Goal: Find specific page/section: Find specific page/section

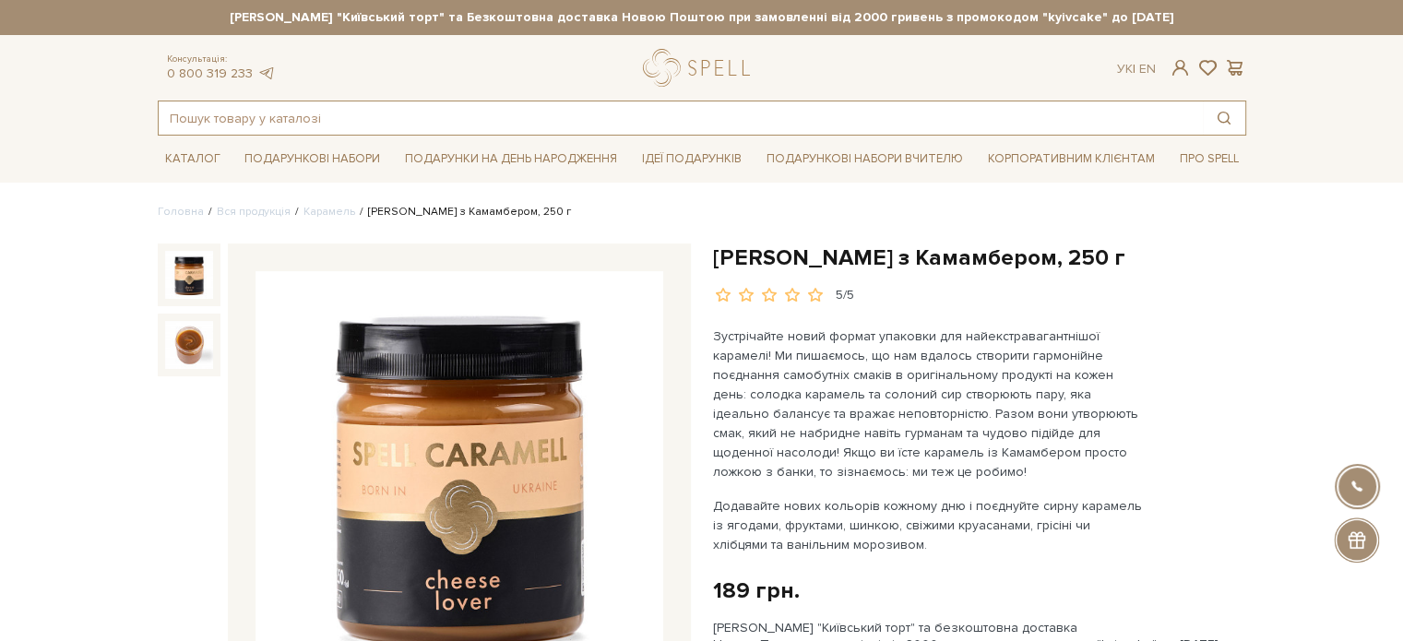
click at [291, 110] on input "text" at bounding box center [681, 117] width 1044 height 33
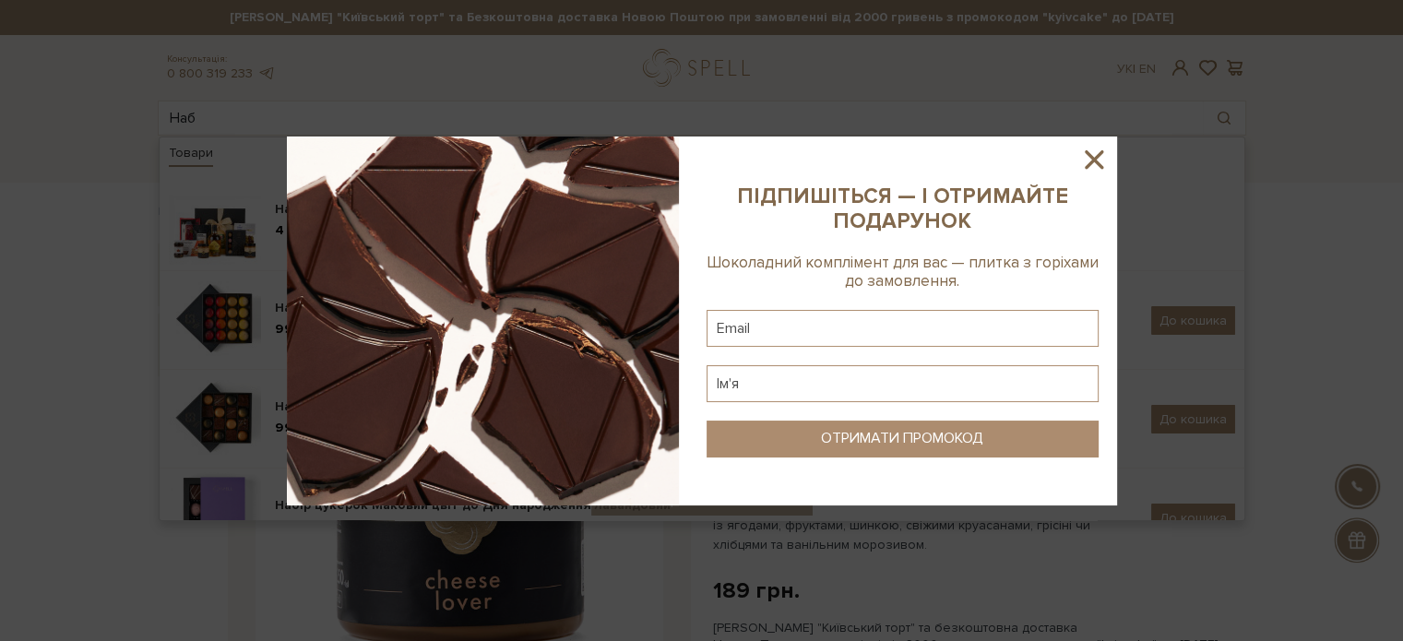
drag, startPoint x: 1103, startPoint y: 160, endPoint x: 971, endPoint y: 153, distance: 132.1
click at [1100, 160] on icon at bounding box center [1093, 159] width 31 height 31
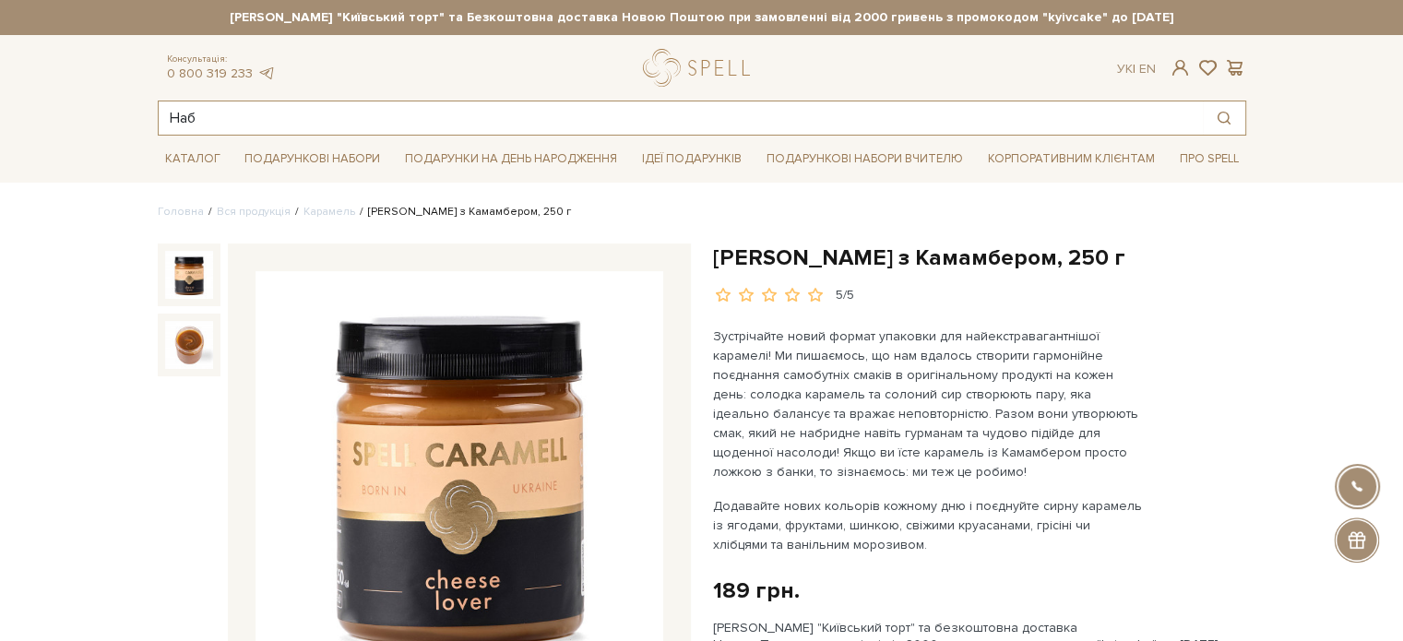
click at [268, 110] on input "Наб" at bounding box center [681, 117] width 1044 height 33
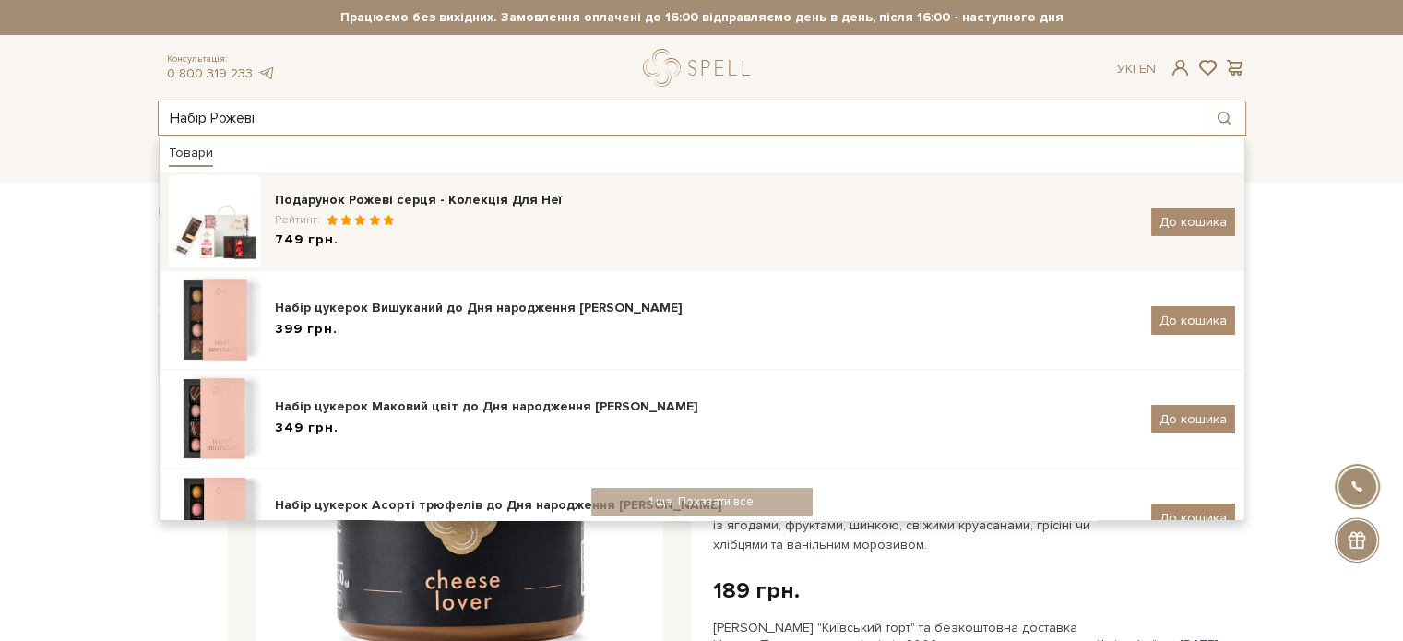
type input "Набір Рожеві"
click at [432, 201] on div "Подарунок Рожеві серця - Колекція Для Неї" at bounding box center [706, 200] width 862 height 18
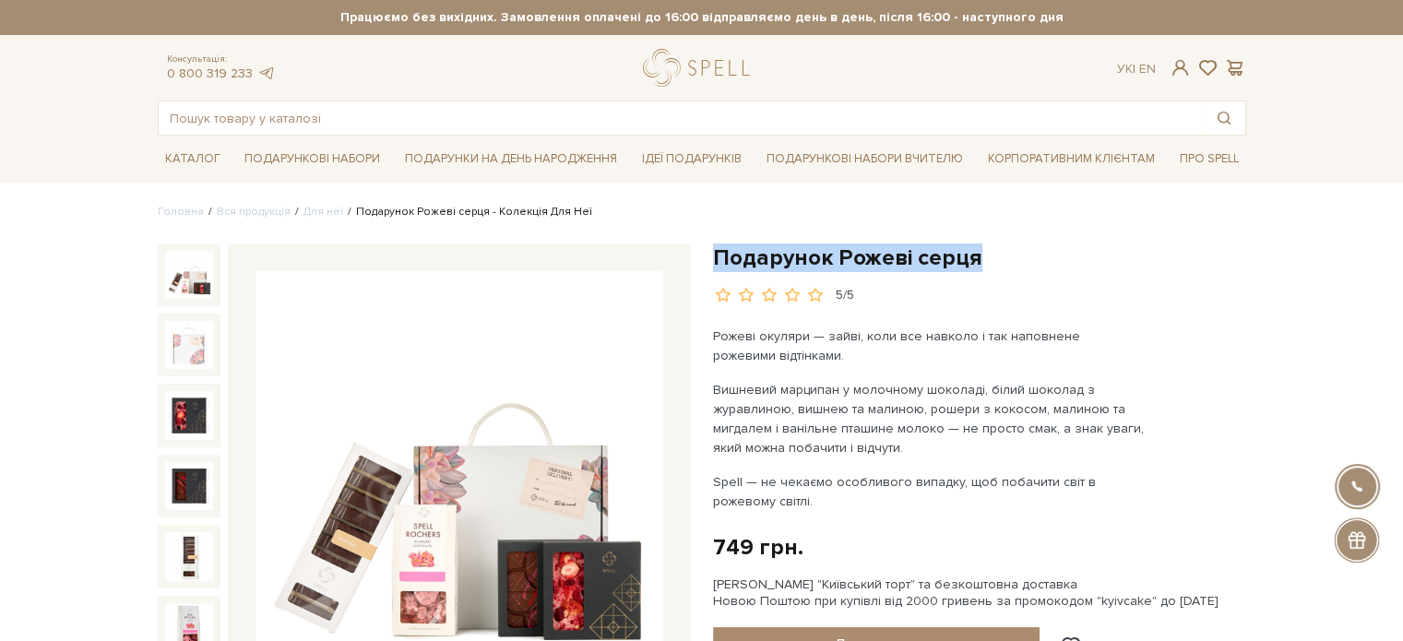
drag, startPoint x: 829, startPoint y: 261, endPoint x: 744, endPoint y: 253, distance: 85.2
drag, startPoint x: 283, startPoint y: 126, endPoint x: 309, endPoint y: 121, distance: 26.4
click at [281, 125] on input "text" at bounding box center [681, 117] width 1044 height 33
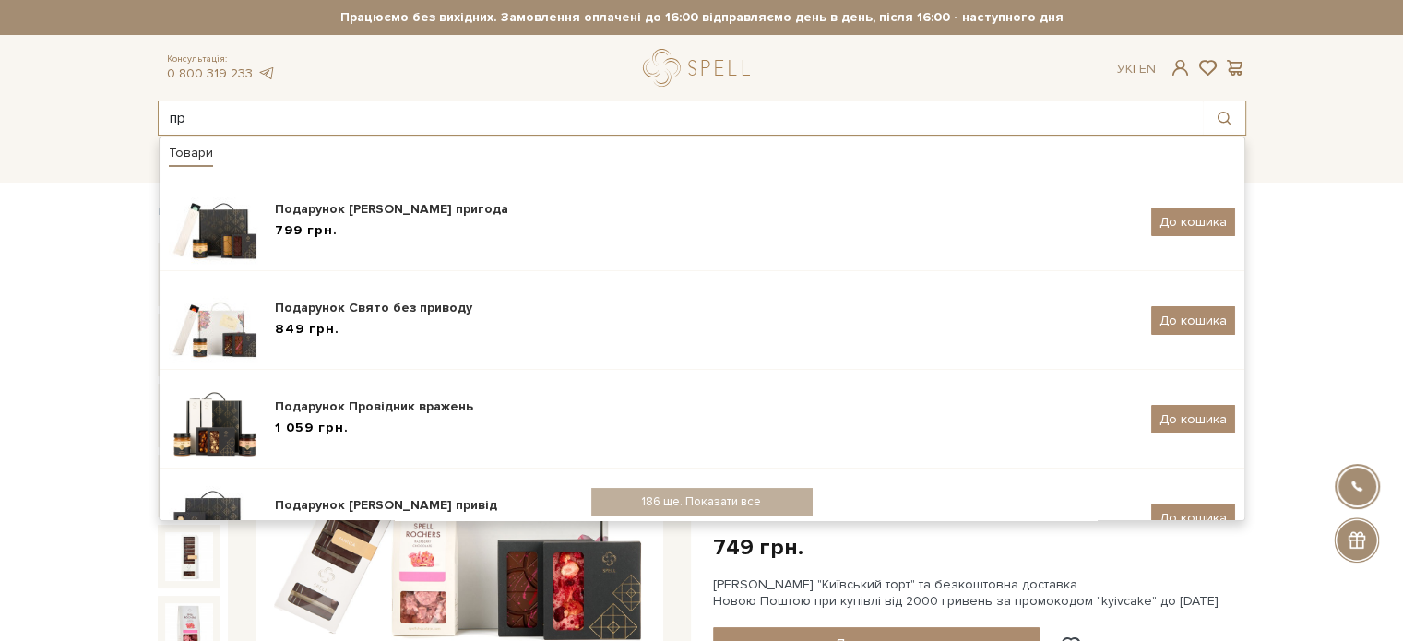
type input "п"
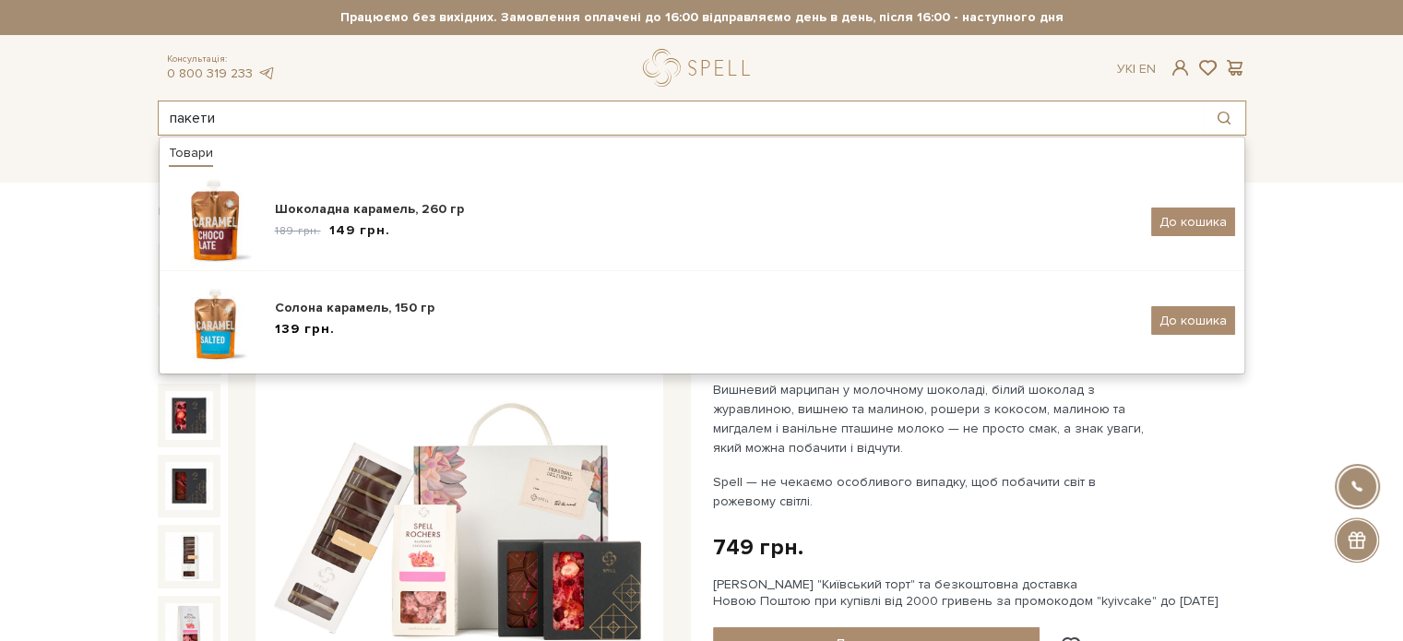
type input "пакети"
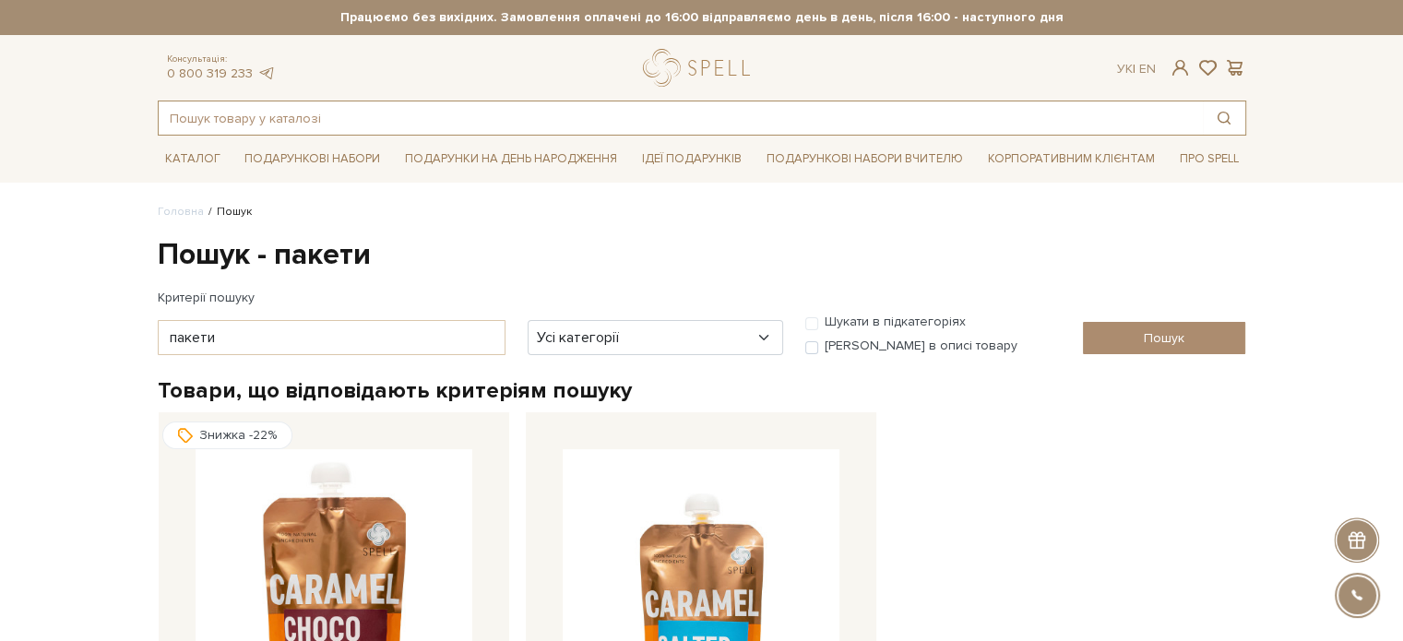
click at [260, 116] on input "text" at bounding box center [681, 117] width 1044 height 33
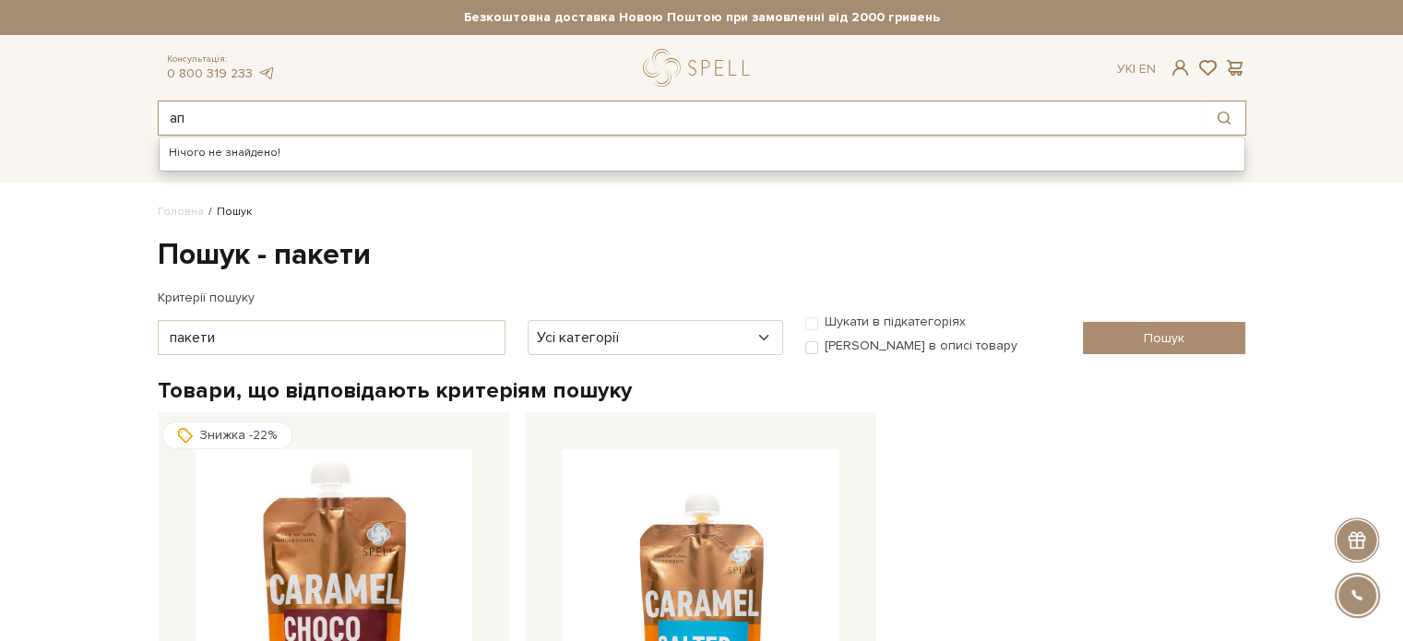
type input "[PERSON_NAME]"
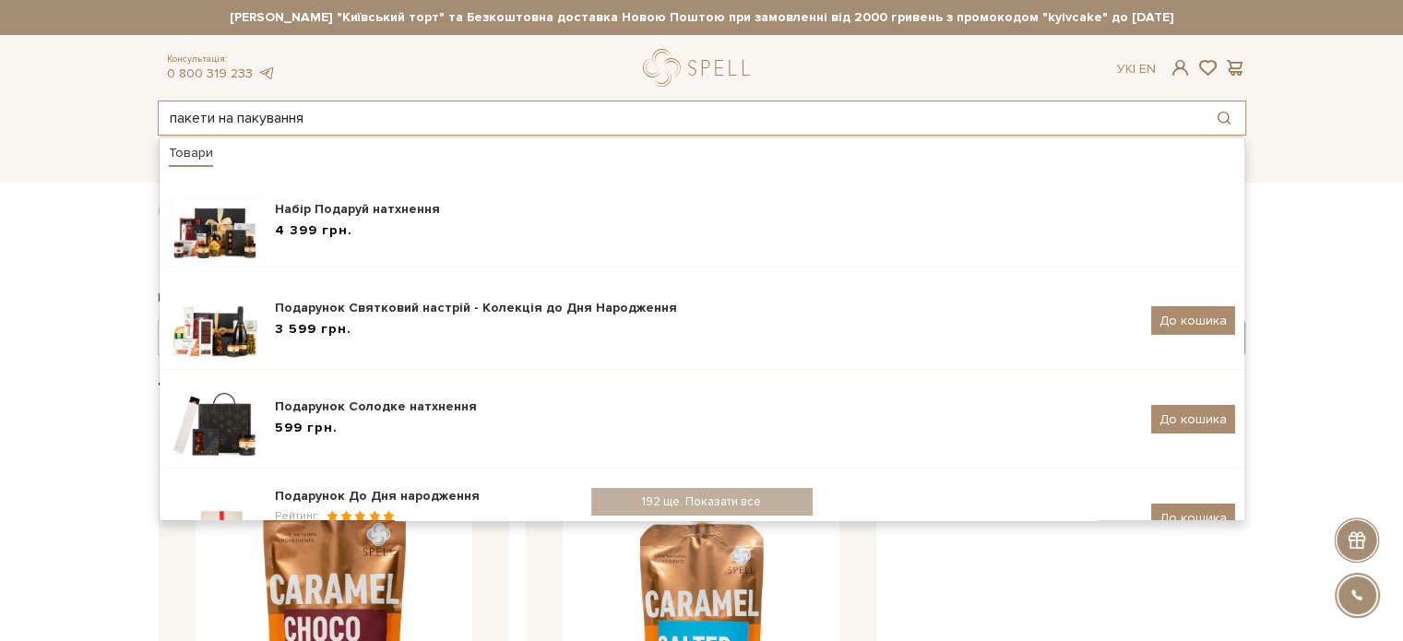
type input "пакети на пакування"
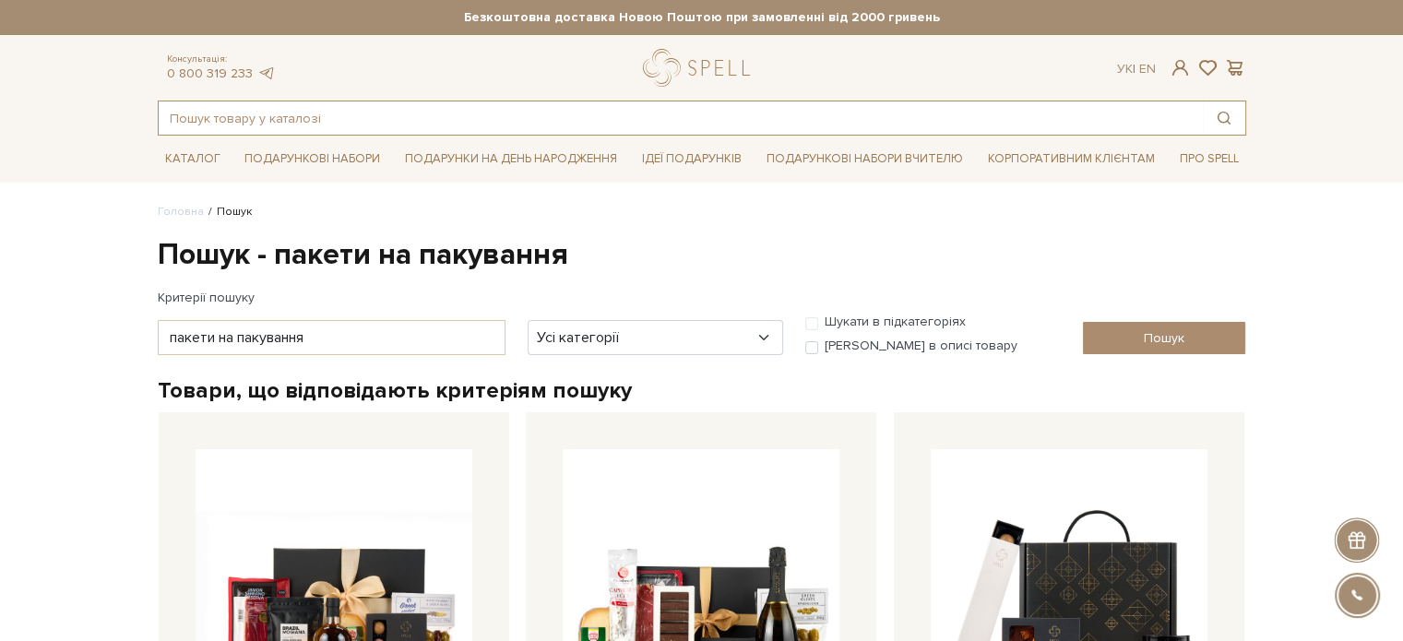
click at [232, 121] on input "text" at bounding box center [681, 117] width 1044 height 33
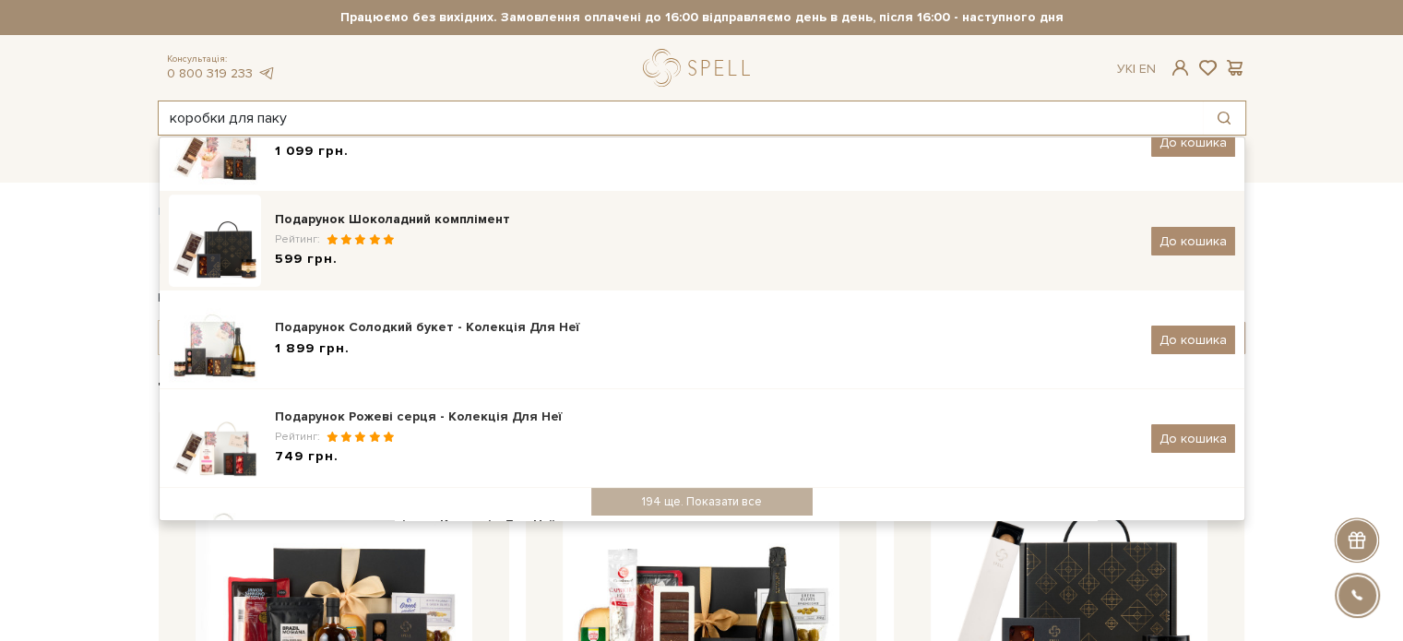
scroll to position [379, 0]
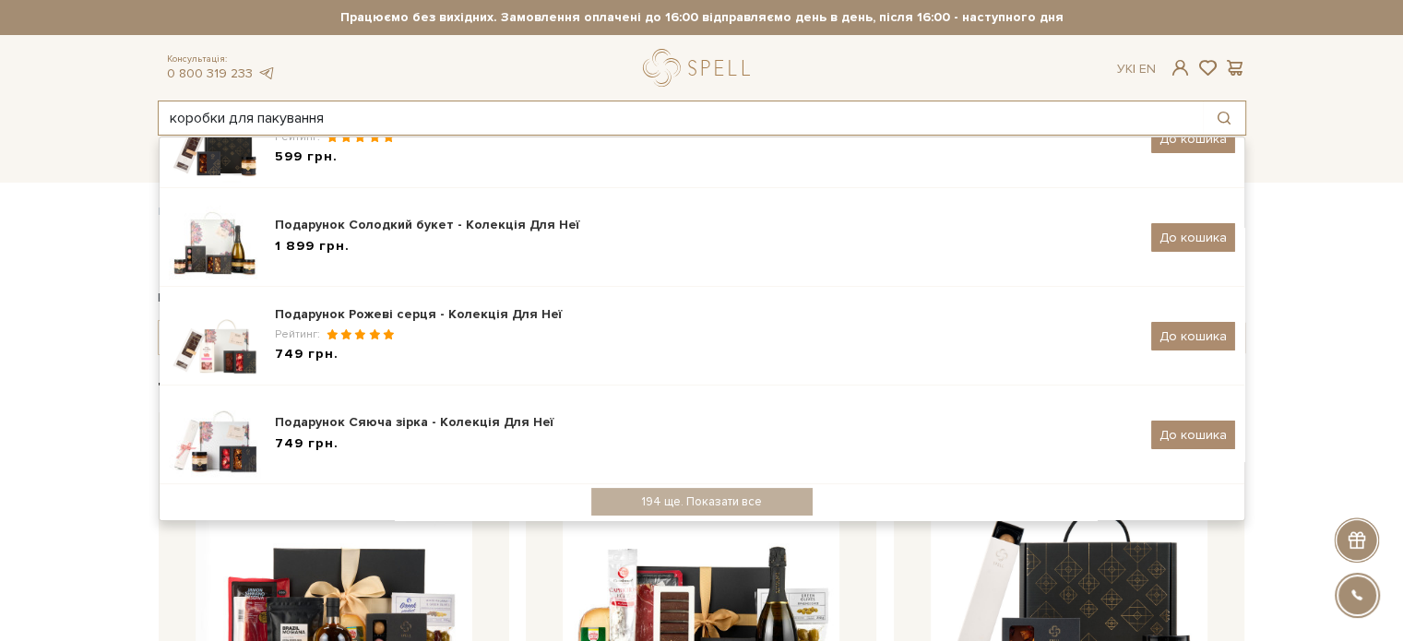
type input "коробки для пакування"
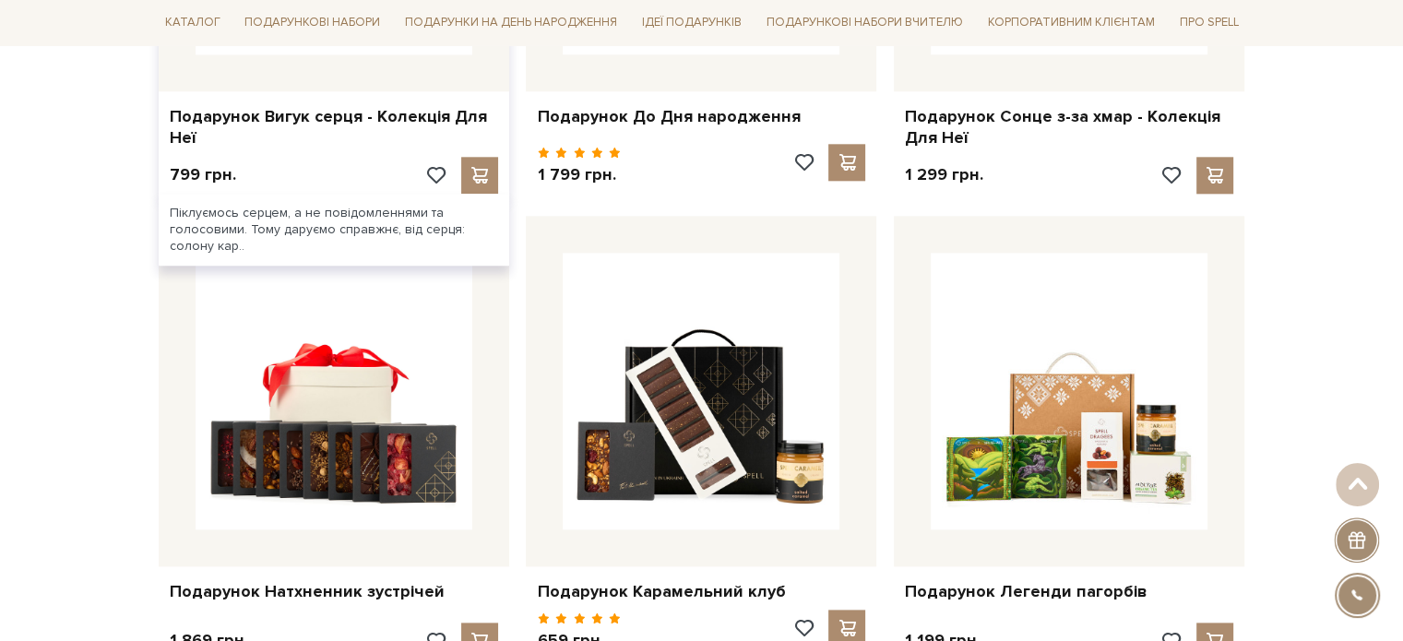
scroll to position [2029, 0]
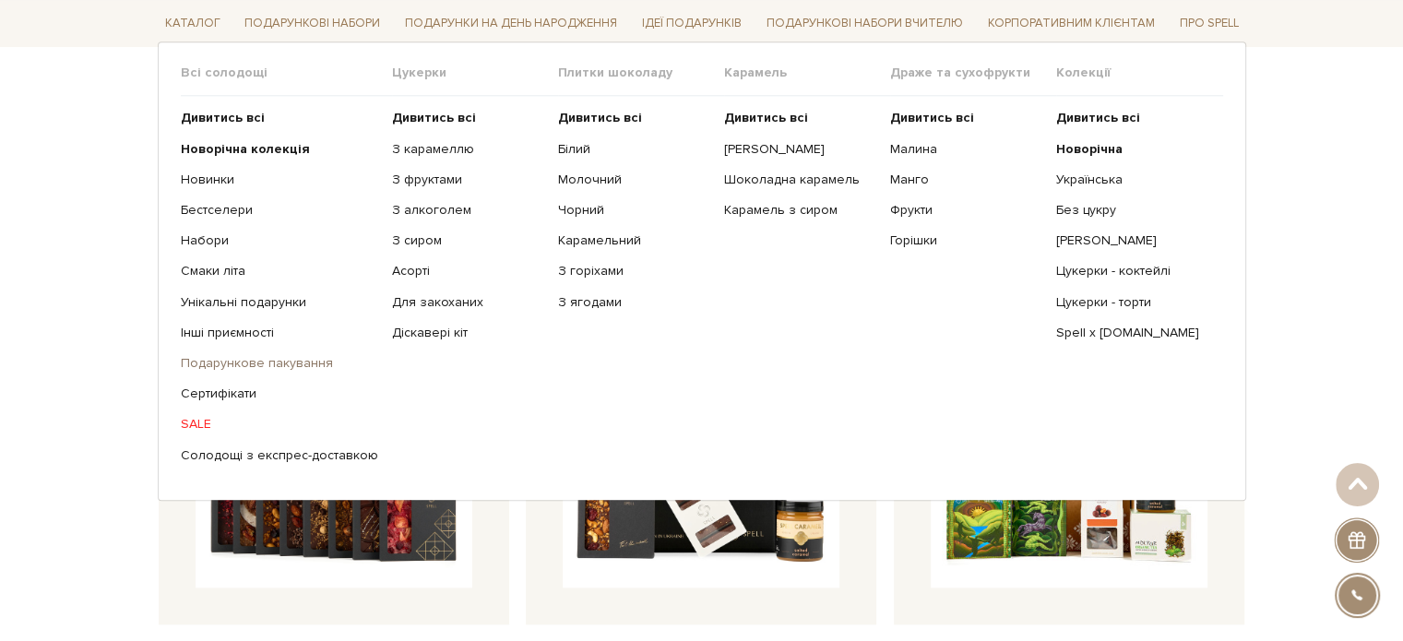
click at [217, 363] on link "Подарункове пакування" at bounding box center [279, 363] width 197 height 17
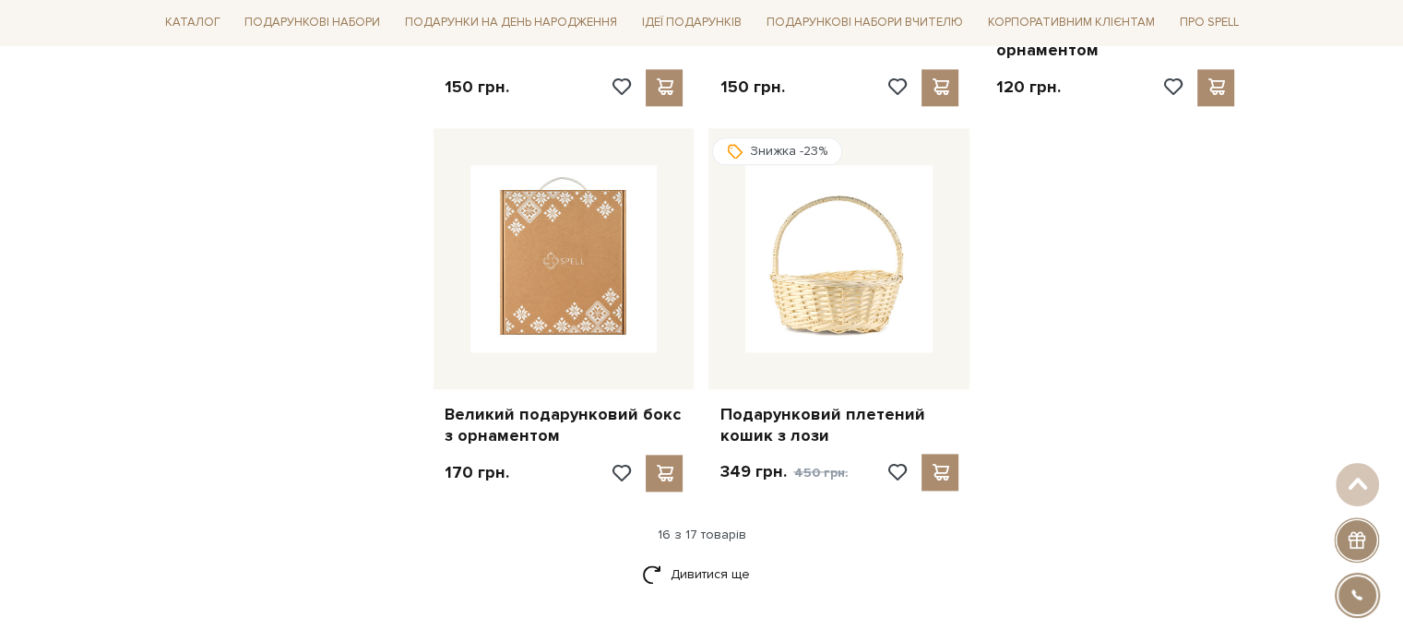
scroll to position [2398, 0]
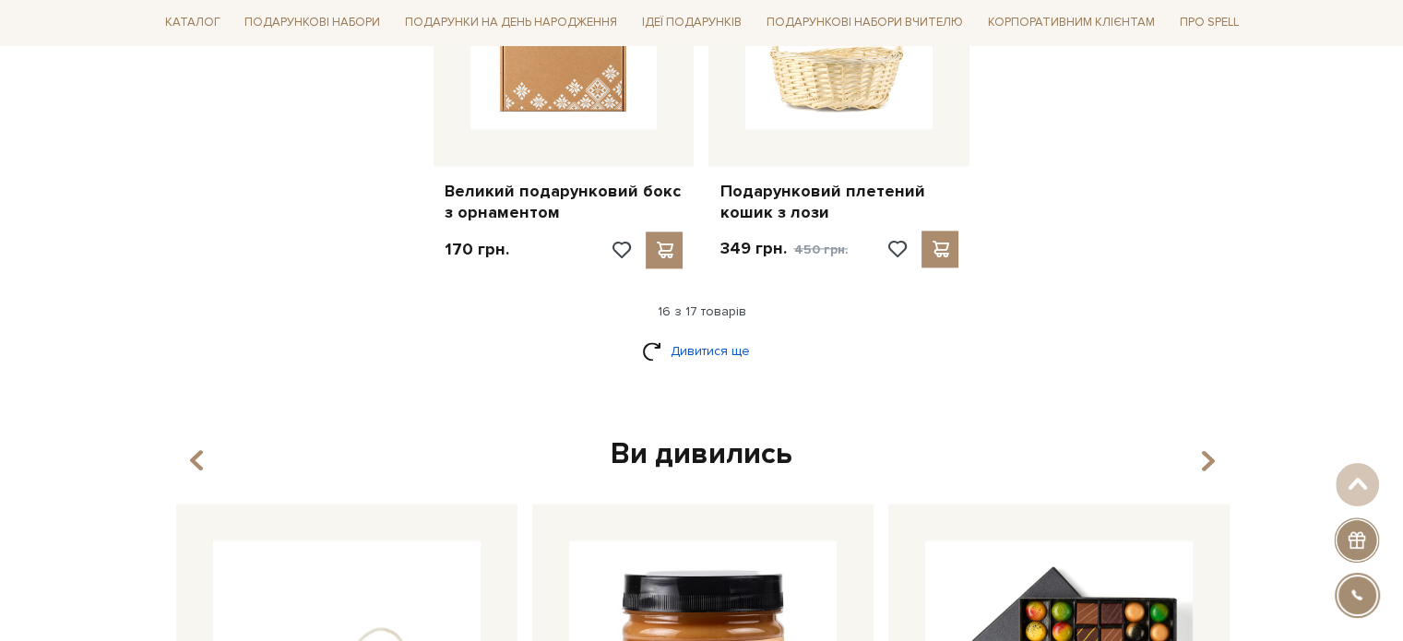
click at [697, 335] on link "Дивитися ще" at bounding box center [702, 351] width 120 height 32
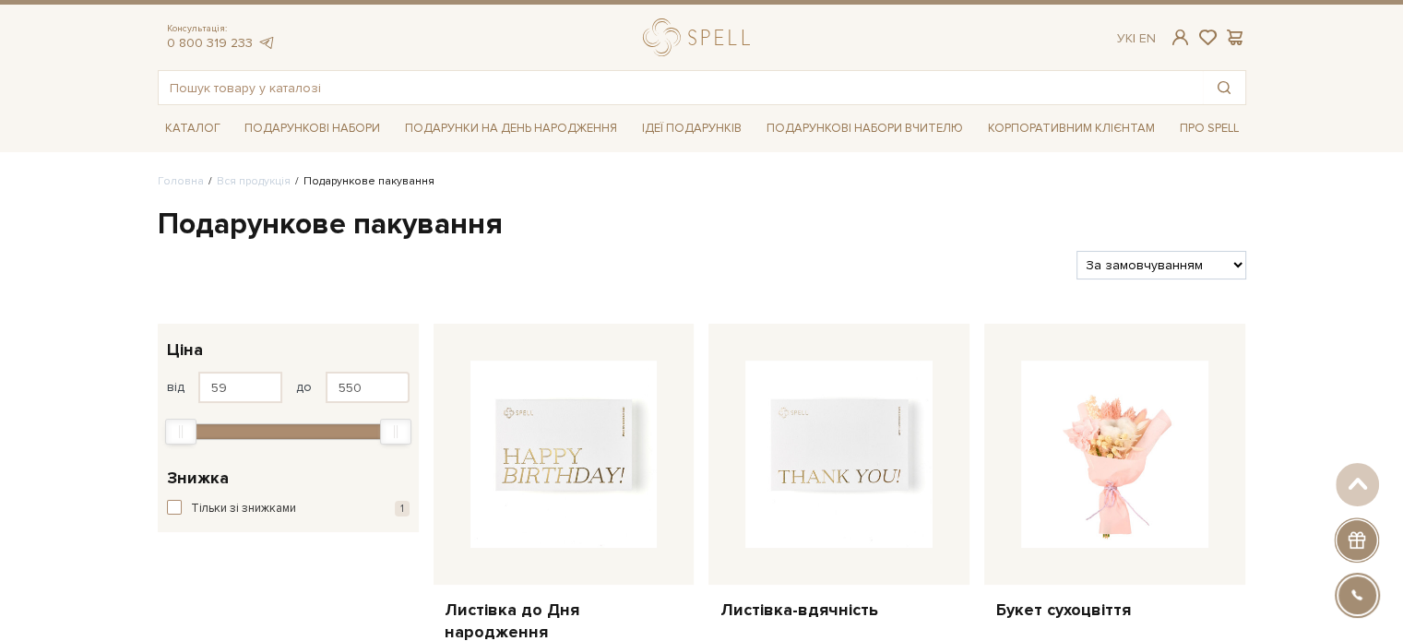
scroll to position [0, 0]
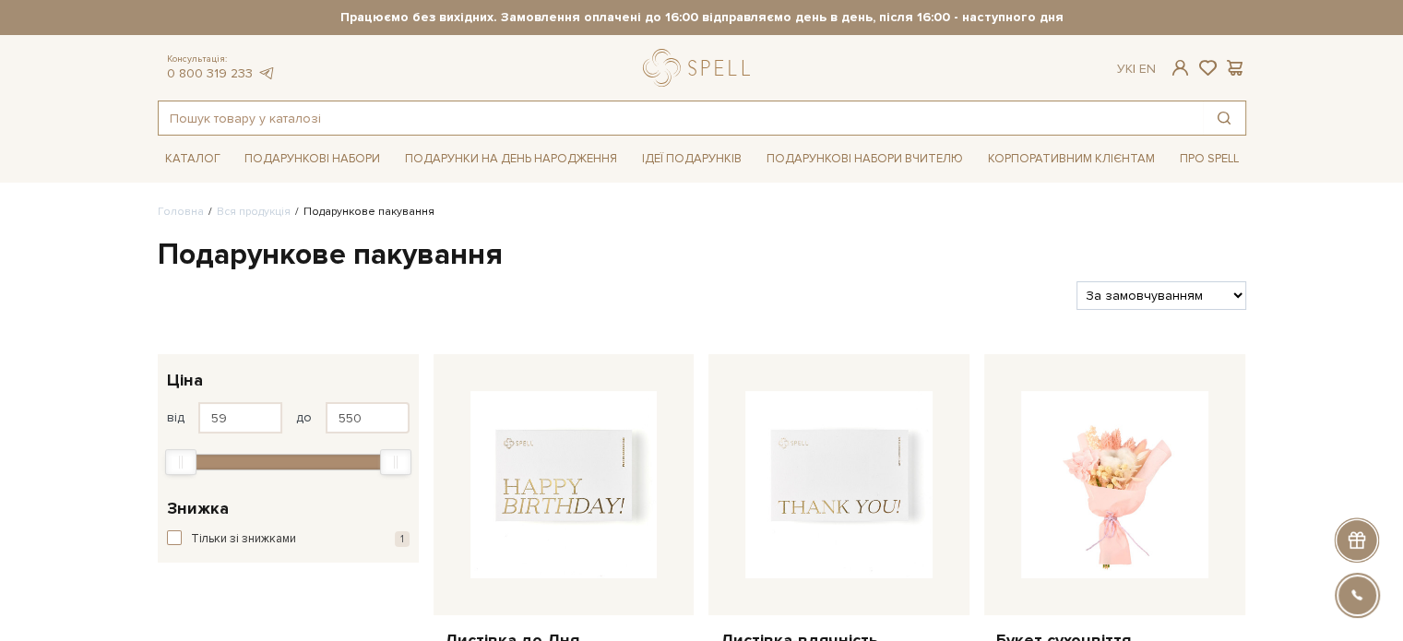
drag, startPoint x: 193, startPoint y: 103, endPoint x: 170, endPoint y: 124, distance: 31.3
click at [172, 124] on input "text" at bounding box center [681, 117] width 1044 height 33
paste input "пакет великий Спелл паперовий бежевий з оливковими ручками ( без лент) (390 х 2…"
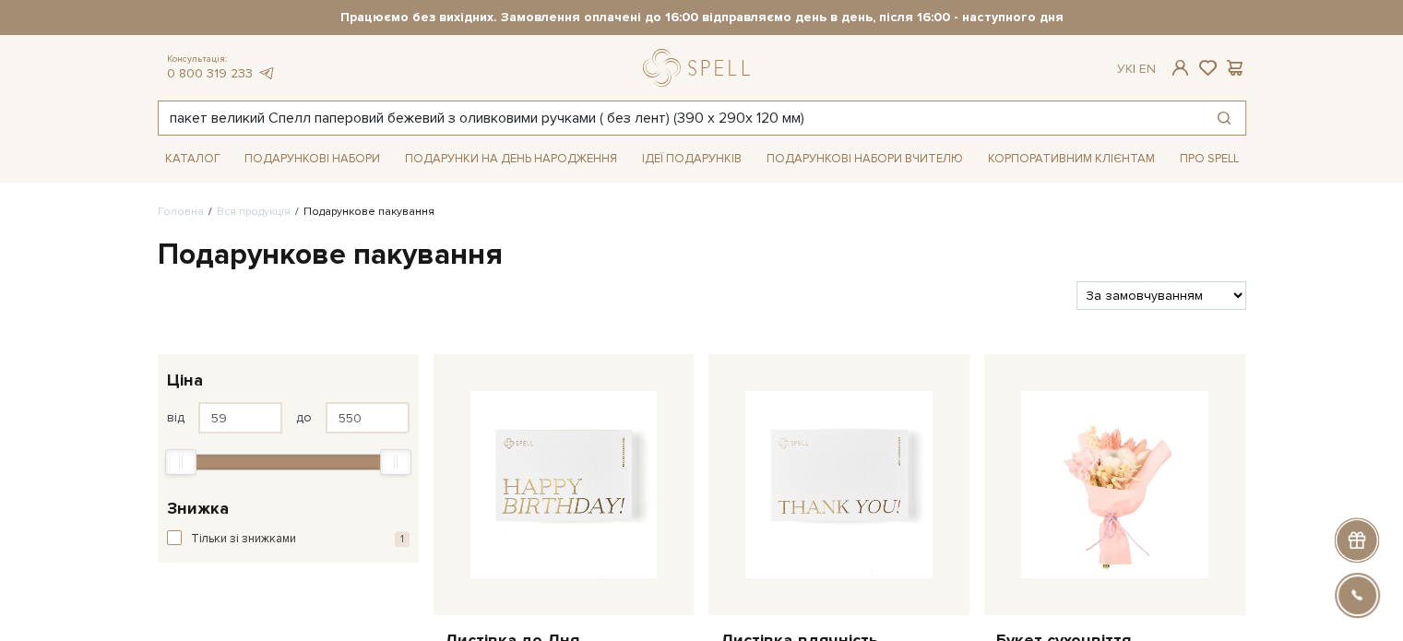
type input "пакет великий Спелл паперовий бежевий з оливковими ручками ( без лент) (390 х 2…"
